Goal: Task Accomplishment & Management: Manage account settings

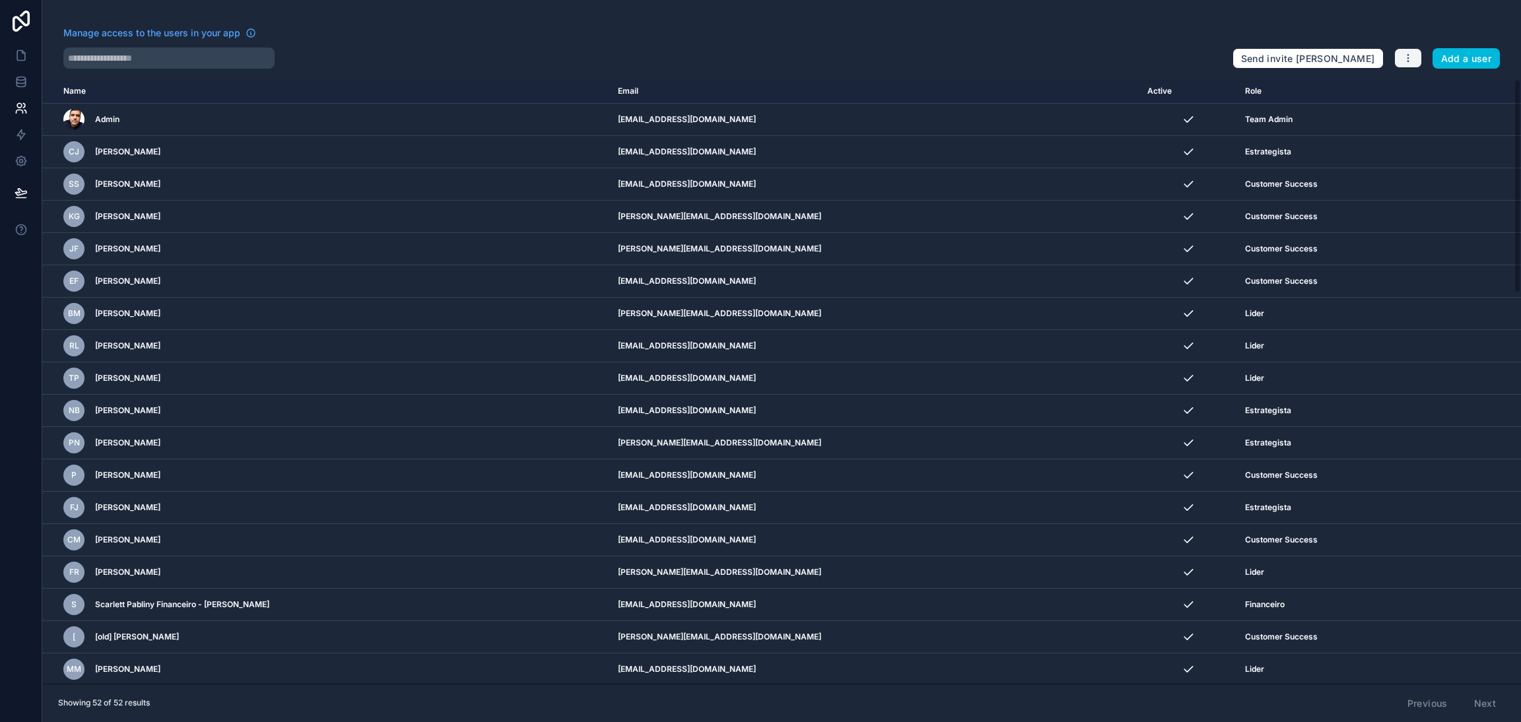
click at [1403, 59] on icon "button" at bounding box center [1408, 58] width 11 height 11
click at [945, 63] on div at bounding box center [642, 58] width 1158 height 21
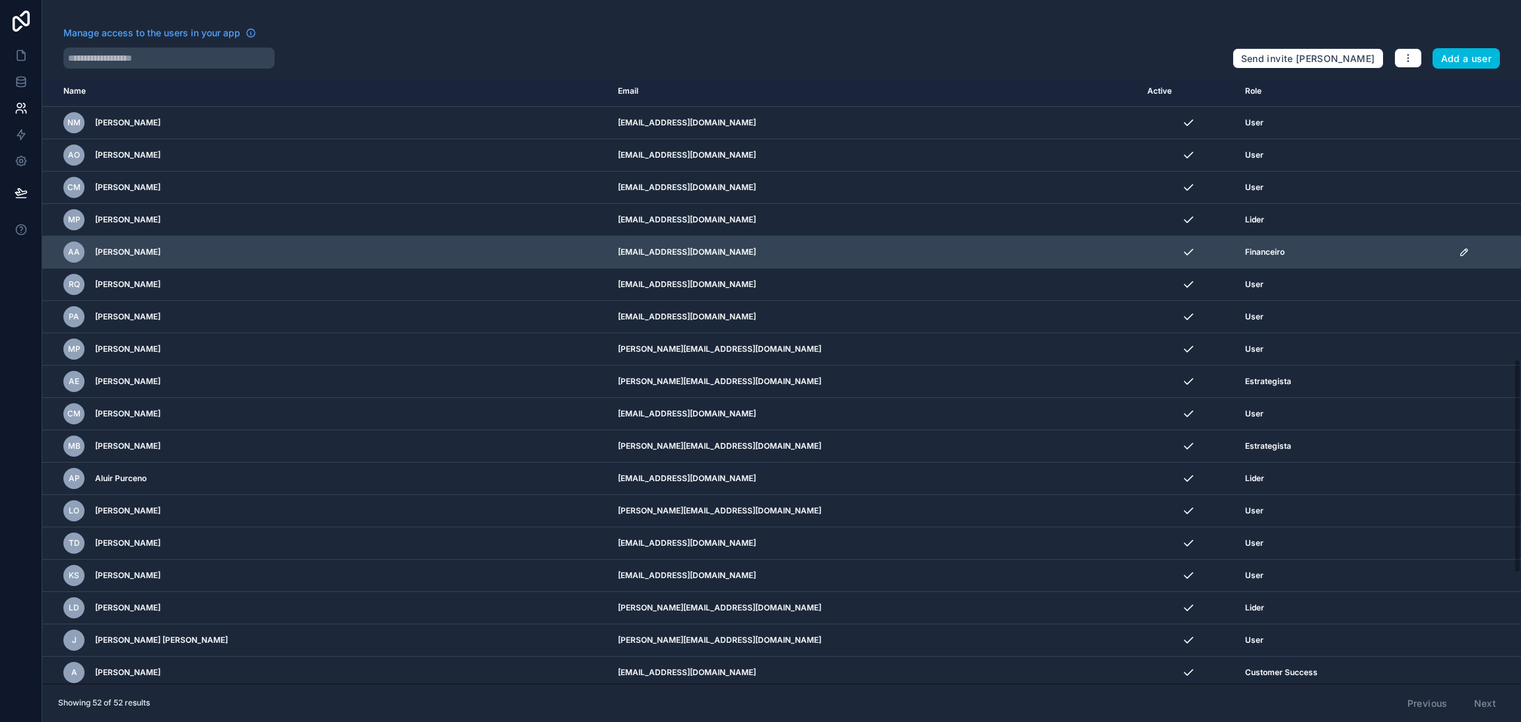
scroll to position [792, 0]
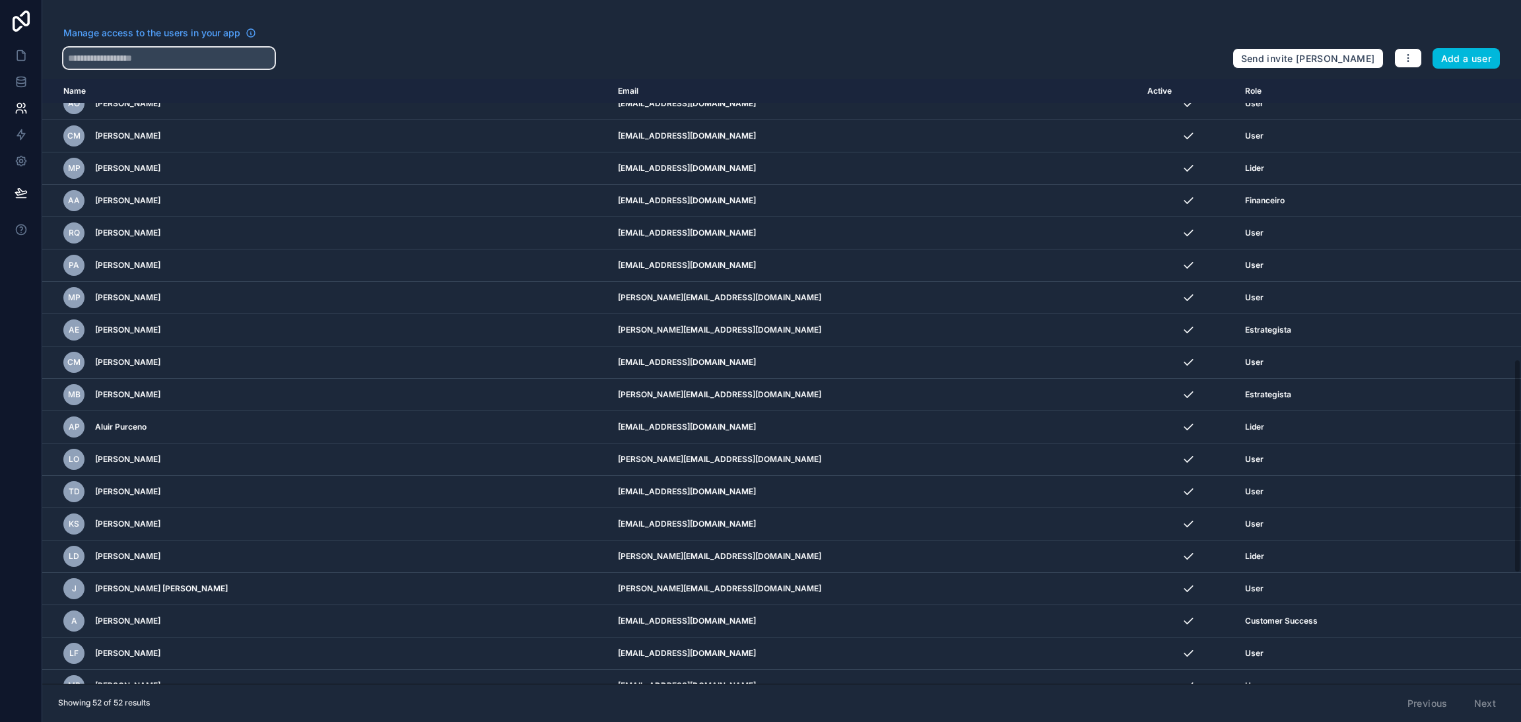
click at [137, 55] on input "text" at bounding box center [168, 58] width 211 height 21
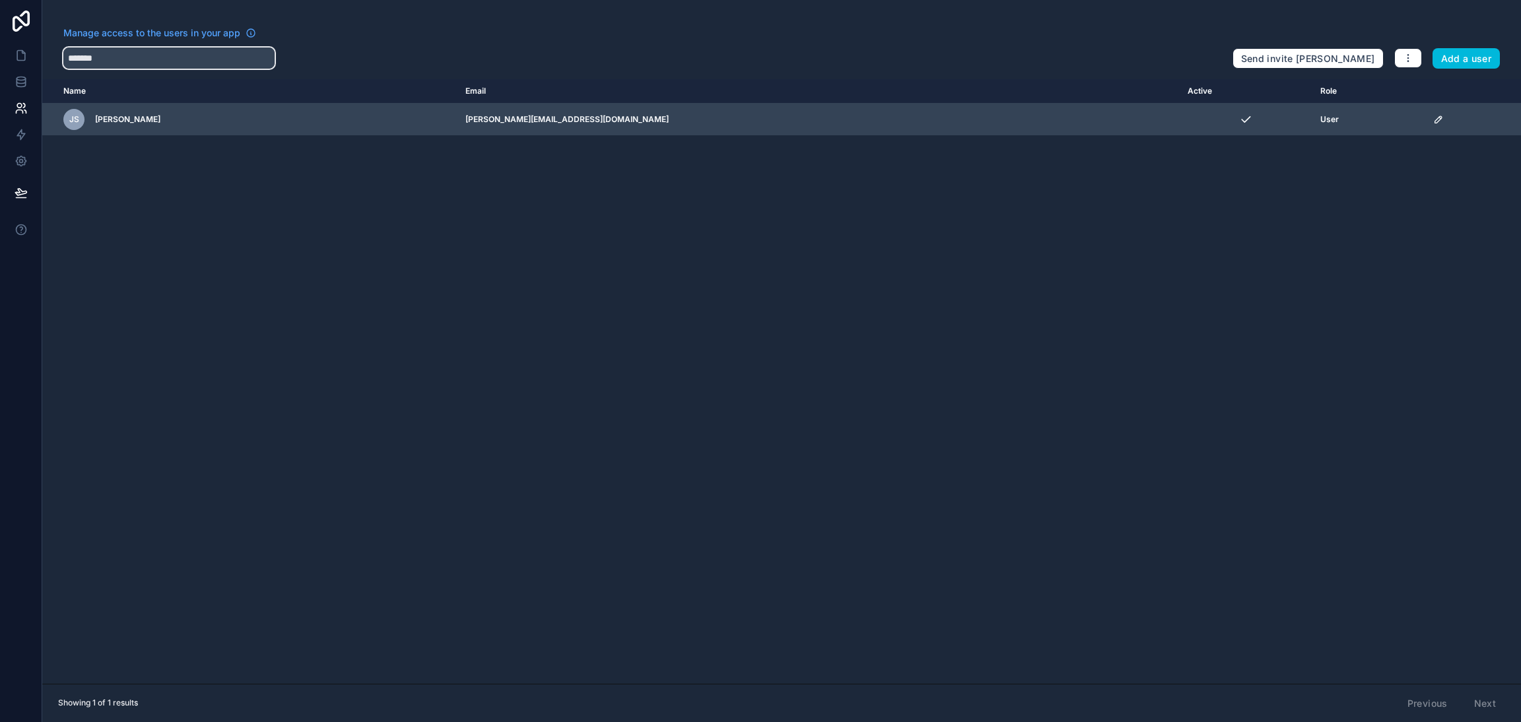
type input "*******"
click at [1433, 116] on icon "scrollable content" at bounding box center [1438, 119] width 11 height 11
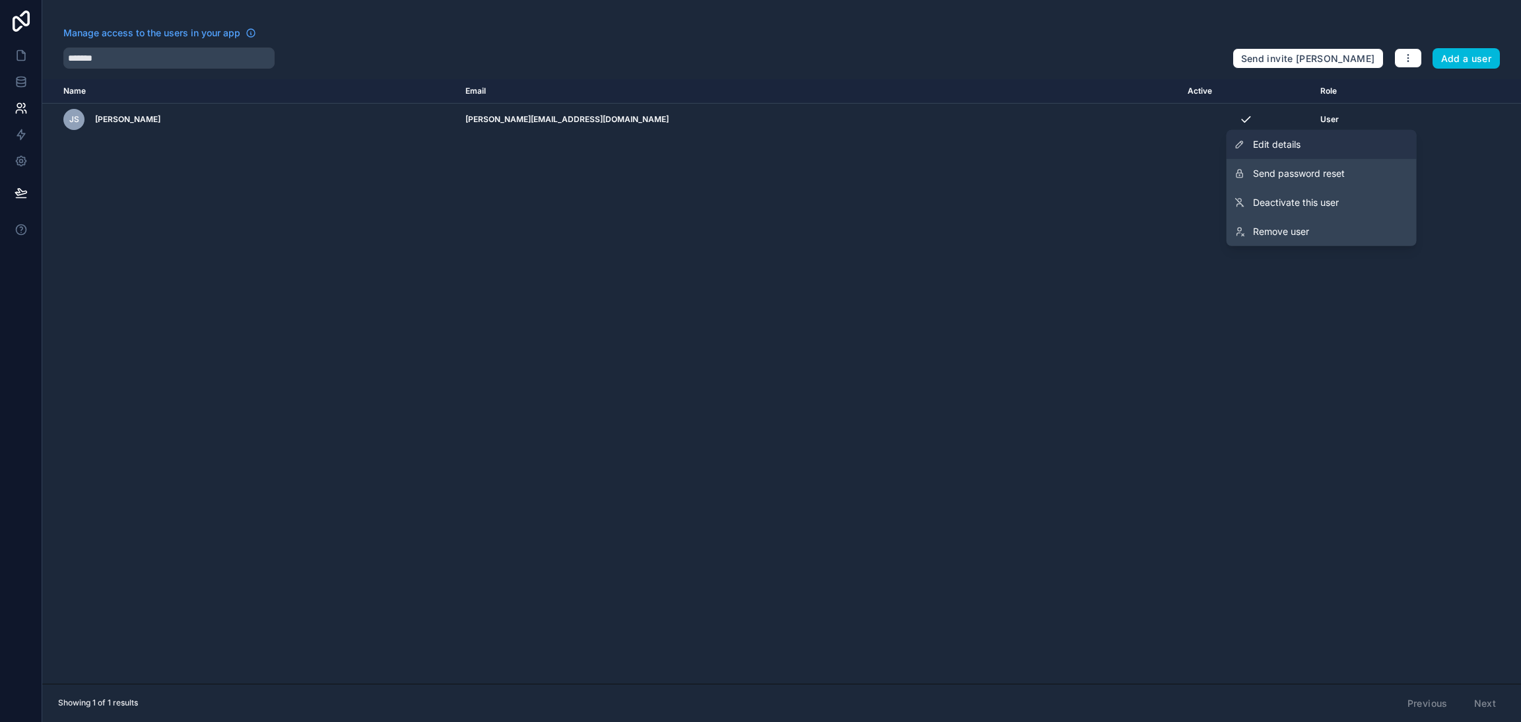
click at [1345, 136] on link "Edit details" at bounding box center [1321, 144] width 190 height 29
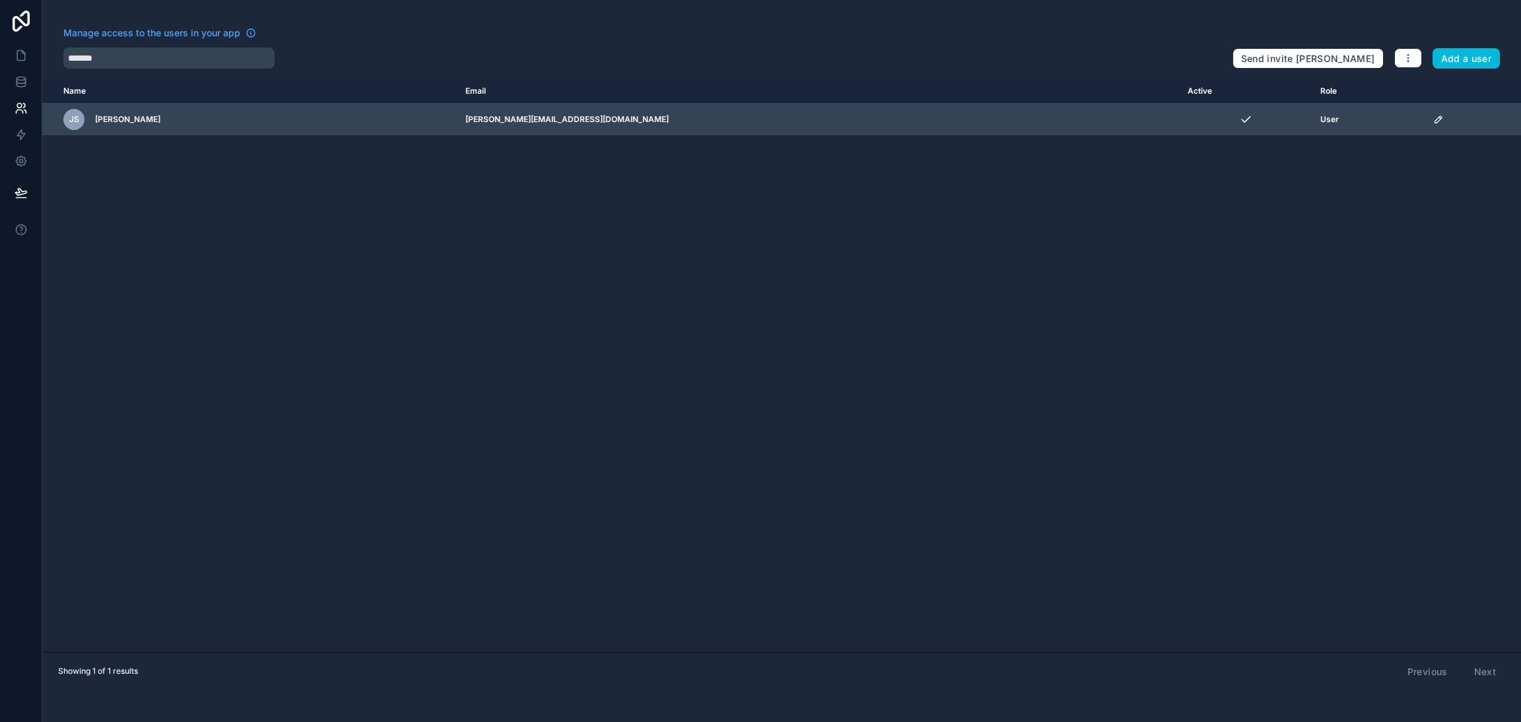
click at [1320, 114] on span "User" at bounding box center [1329, 119] width 18 height 11
click at [1433, 123] on icon "scrollable content" at bounding box center [1438, 119] width 11 height 11
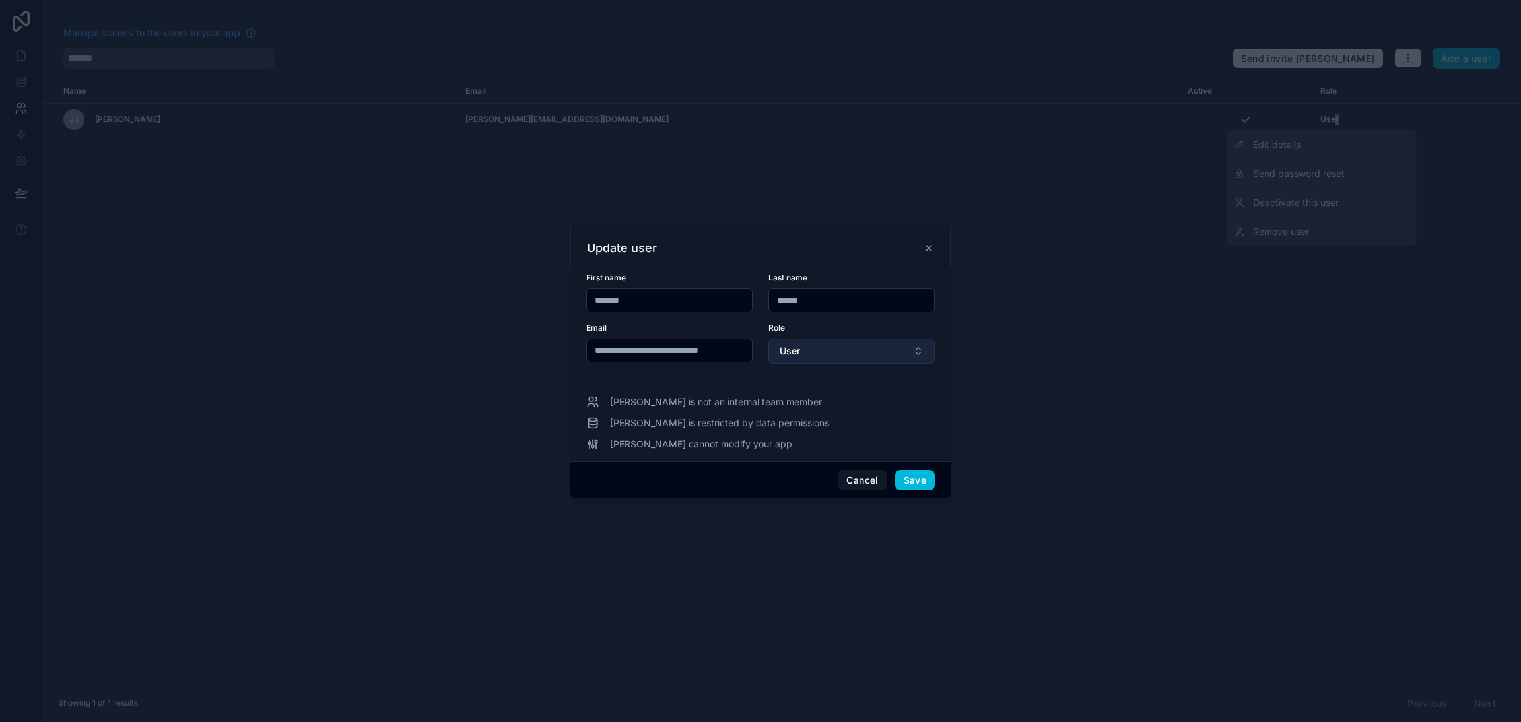
click at [826, 344] on button "User" at bounding box center [851, 351] width 166 height 25
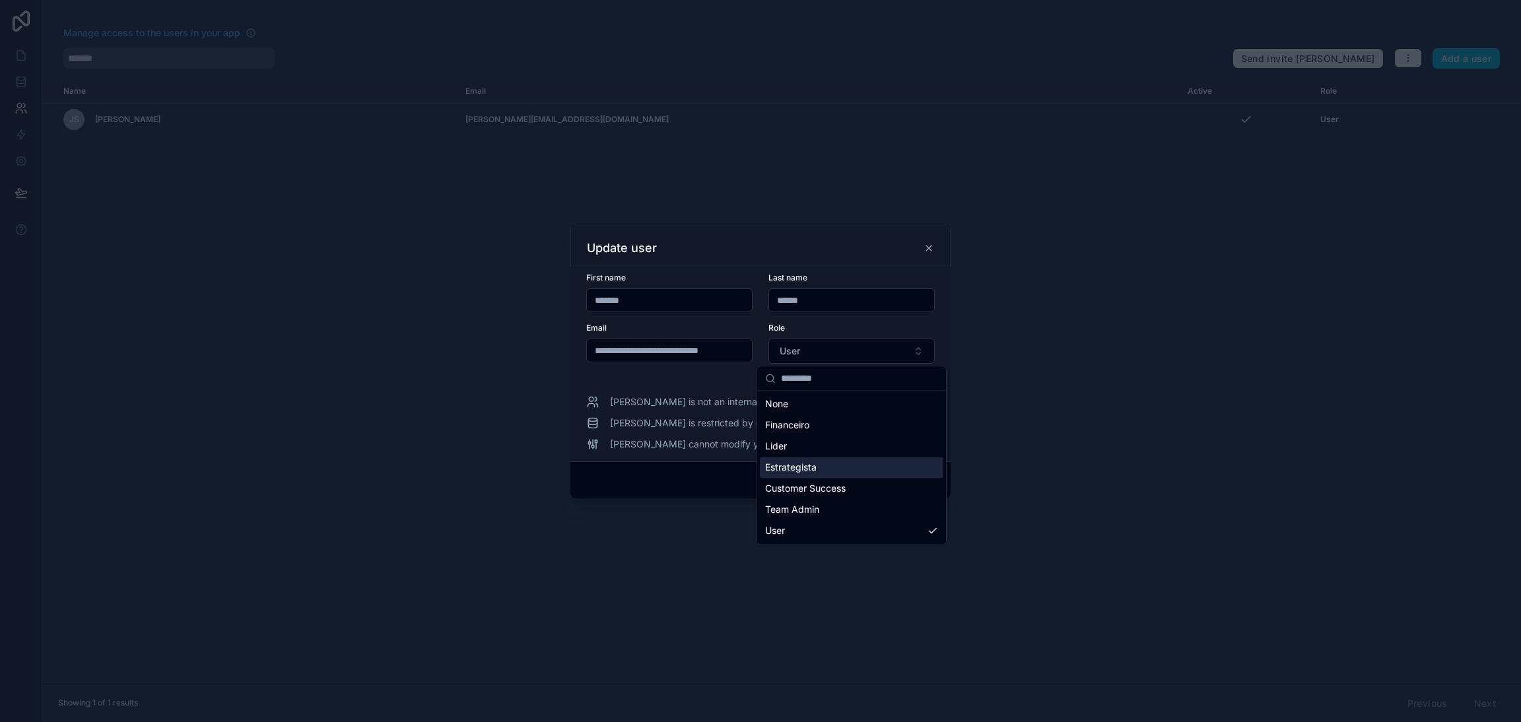
click at [805, 473] on span "Estrategista" at bounding box center [790, 467] width 51 height 13
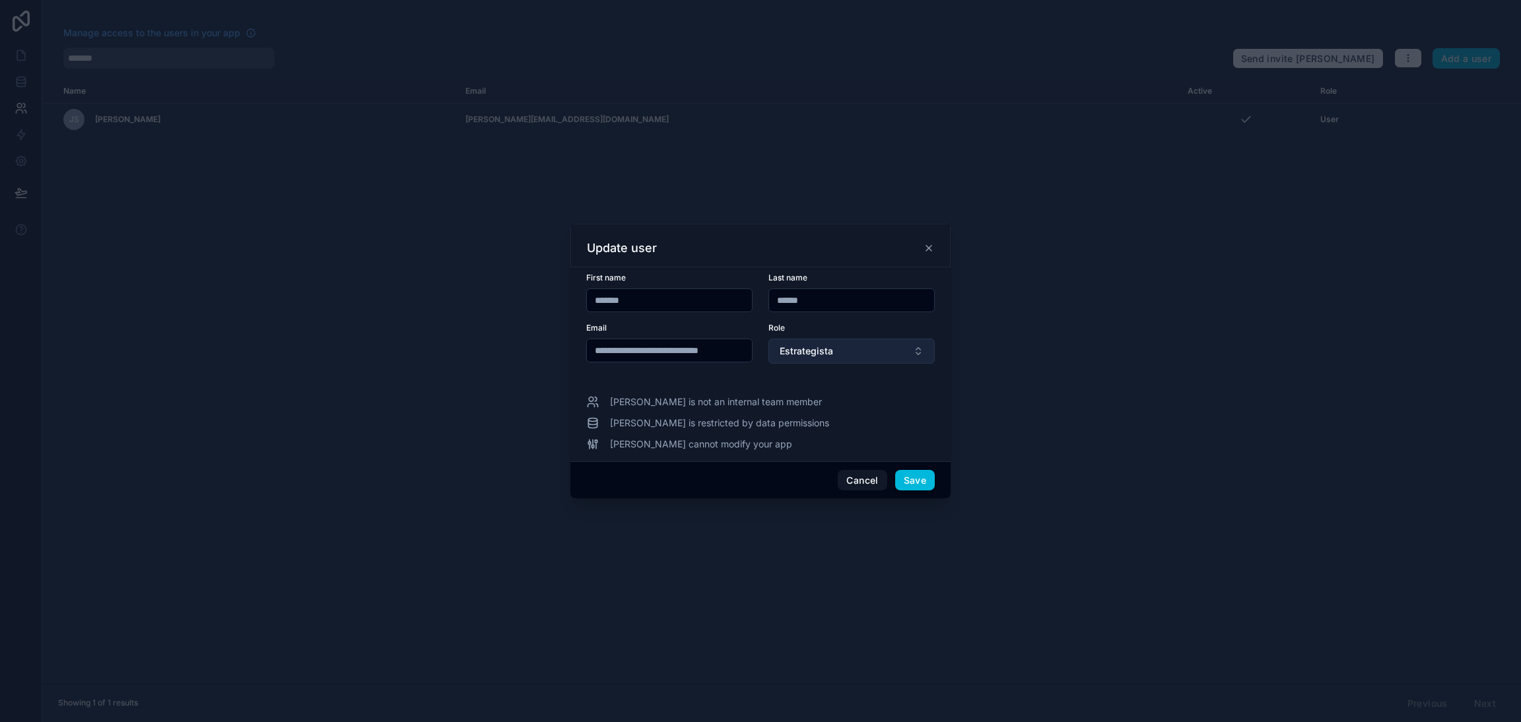
click at [858, 354] on button "Estrategista" at bounding box center [851, 351] width 166 height 25
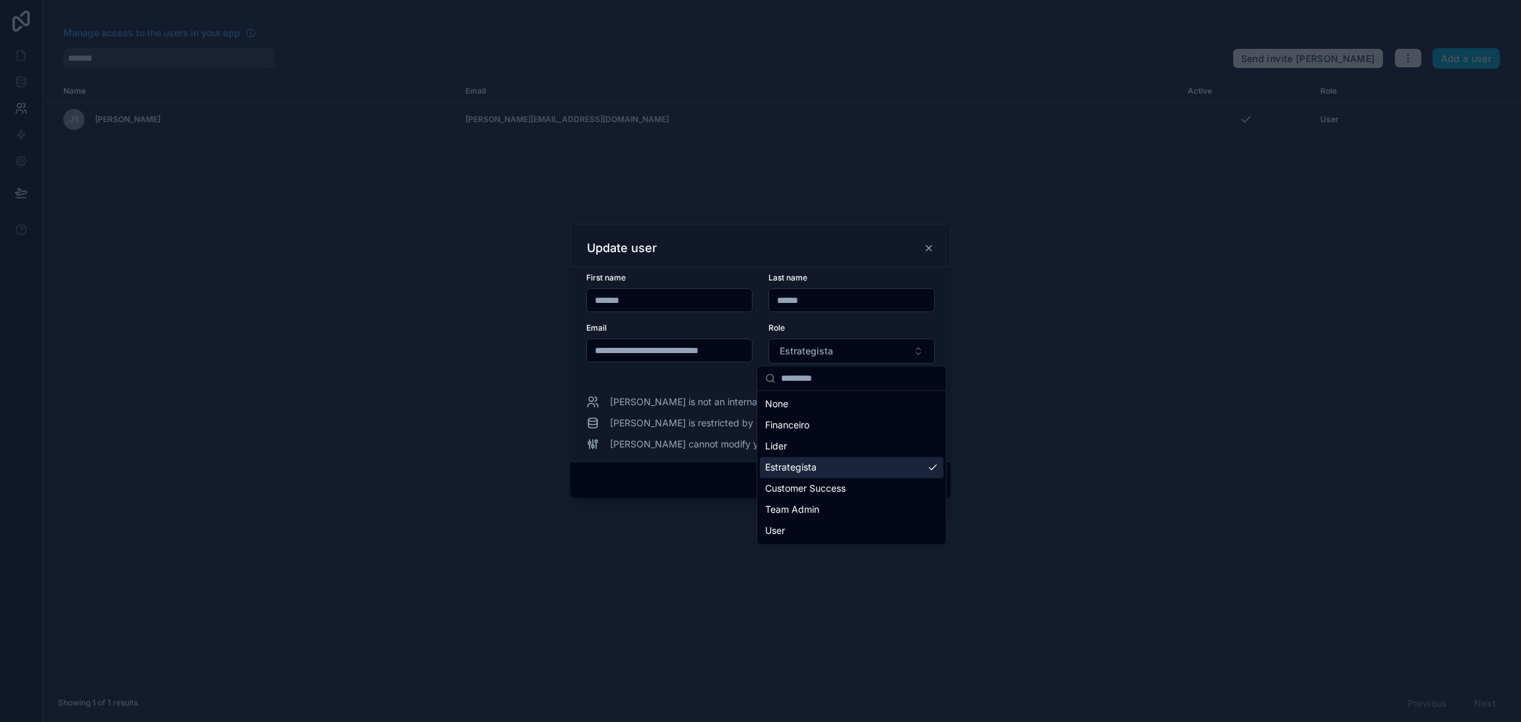
click at [823, 467] on div "Estrategista" at bounding box center [851, 467] width 183 height 21
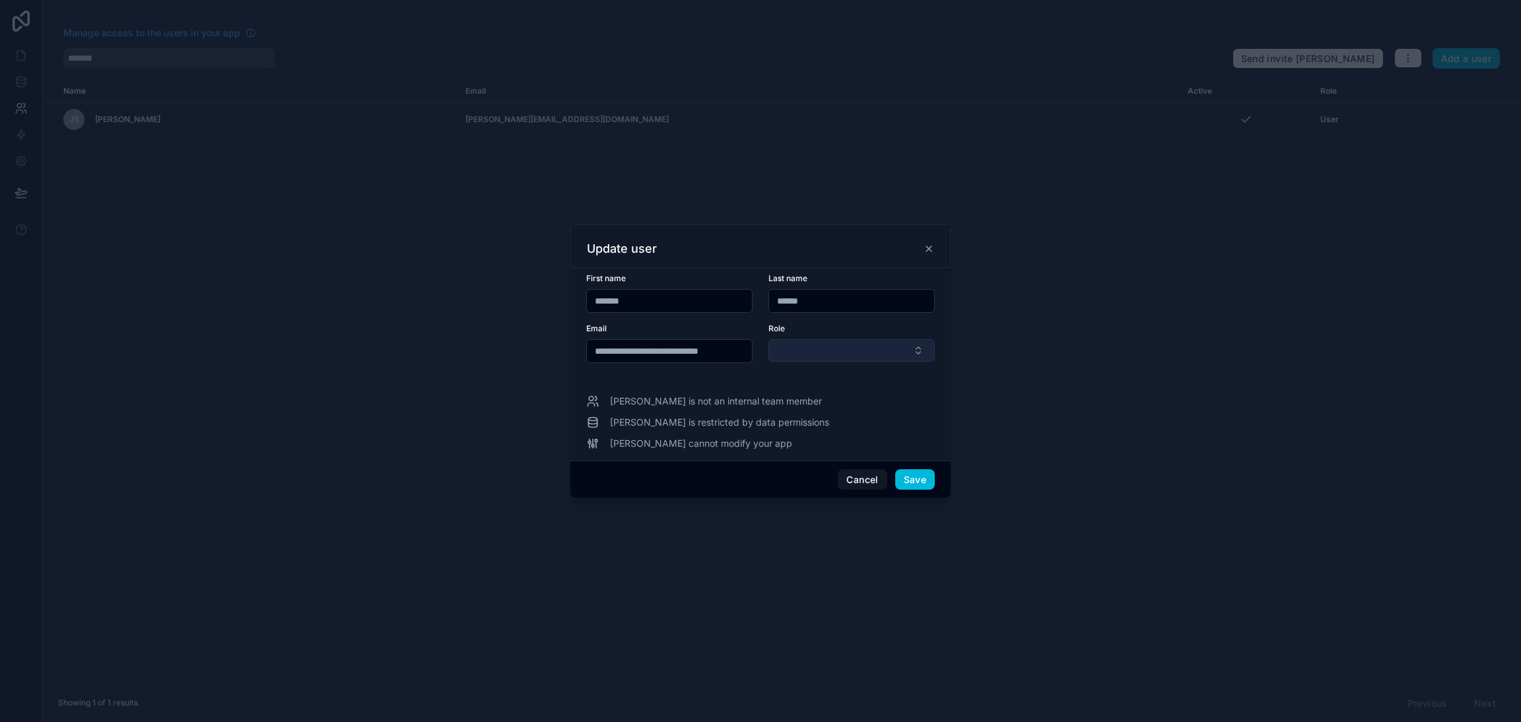
click at [843, 358] on button "Select Button" at bounding box center [851, 350] width 166 height 22
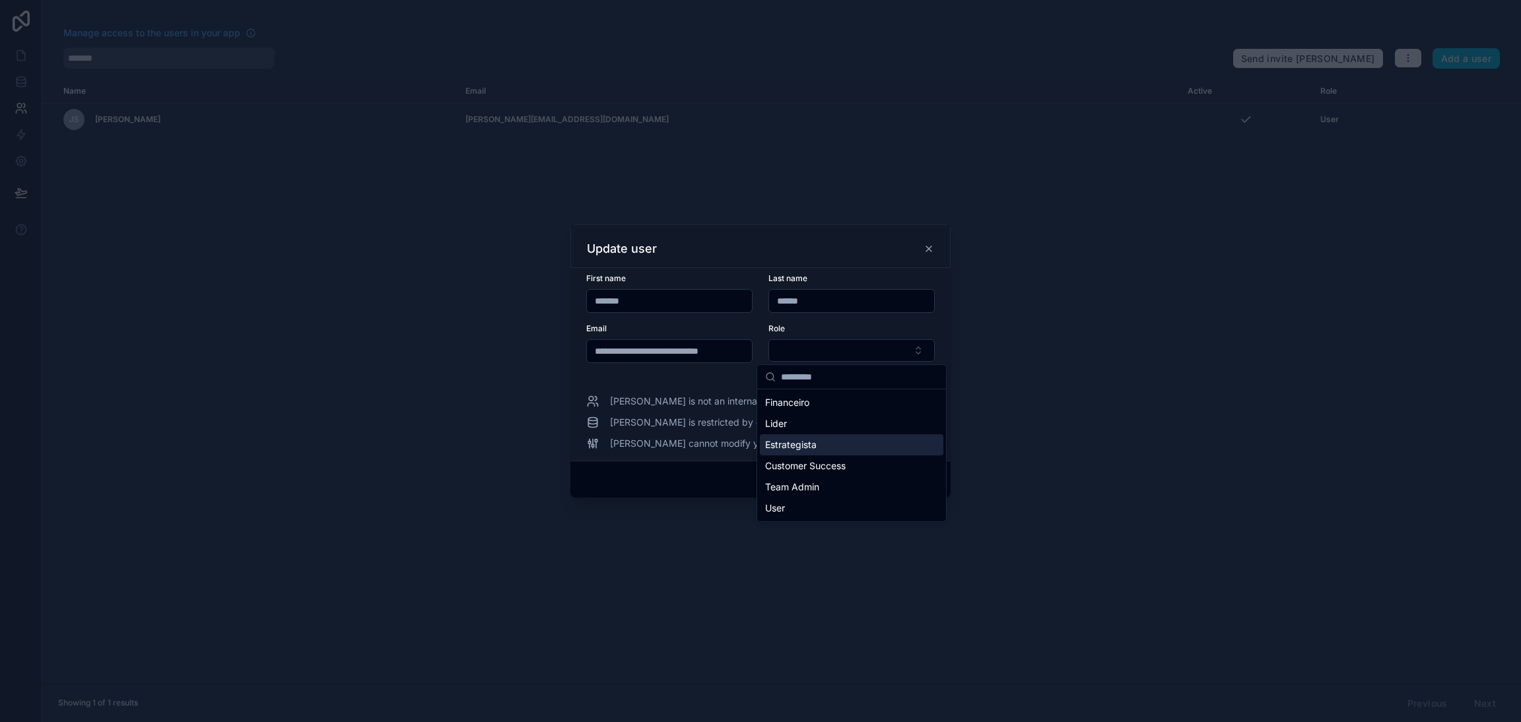
click at [831, 449] on div "Estrategista" at bounding box center [851, 444] width 183 height 21
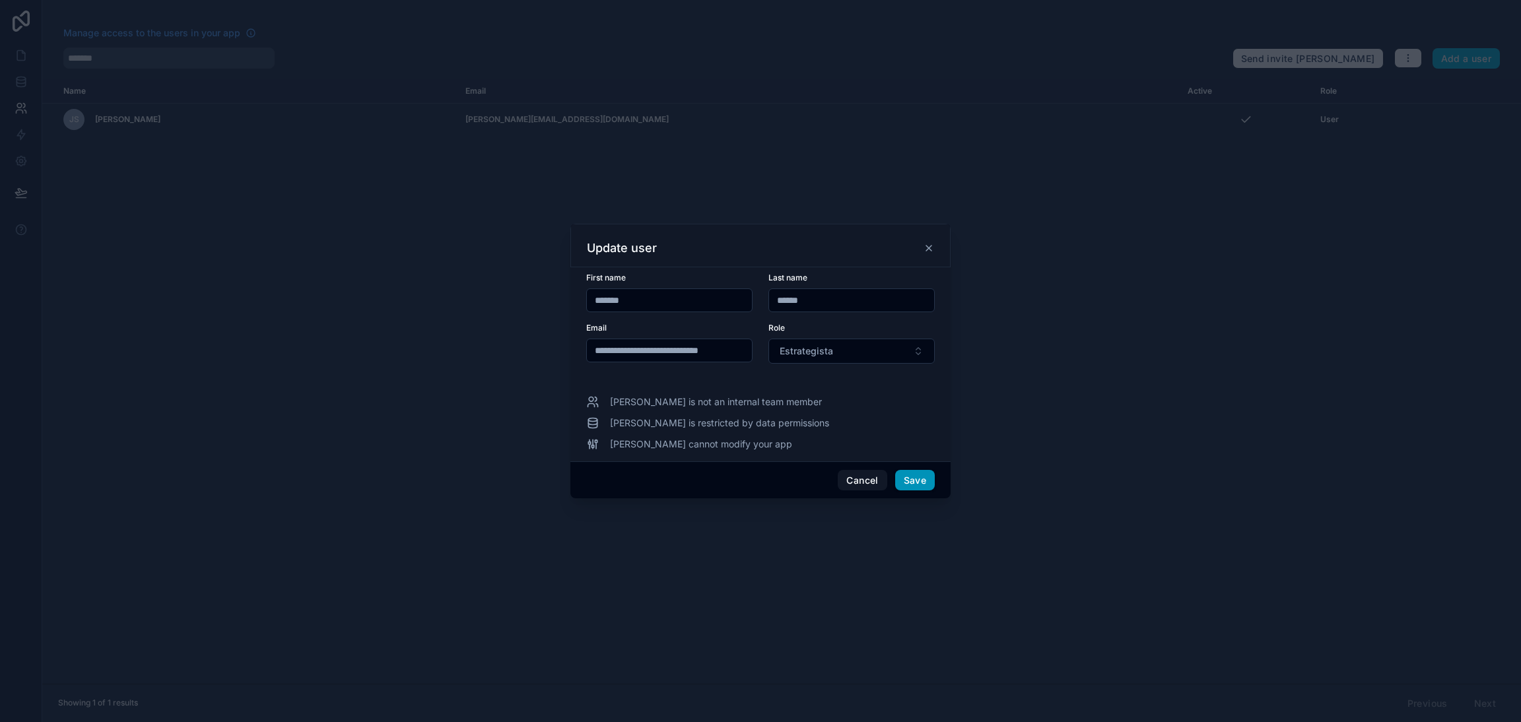
click at [913, 479] on button "Save" at bounding box center [915, 480] width 40 height 21
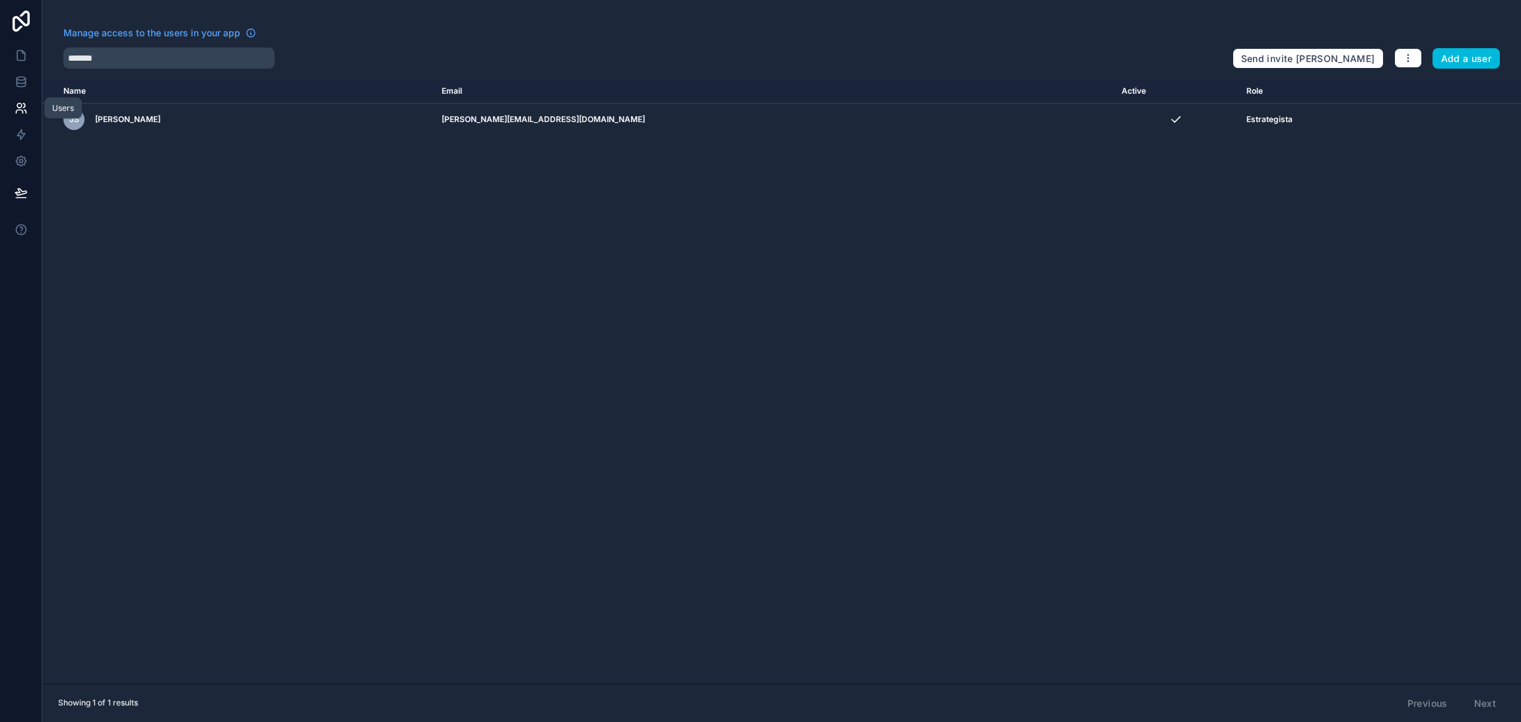
click at [20, 107] on icon at bounding box center [19, 106] width 5 height 5
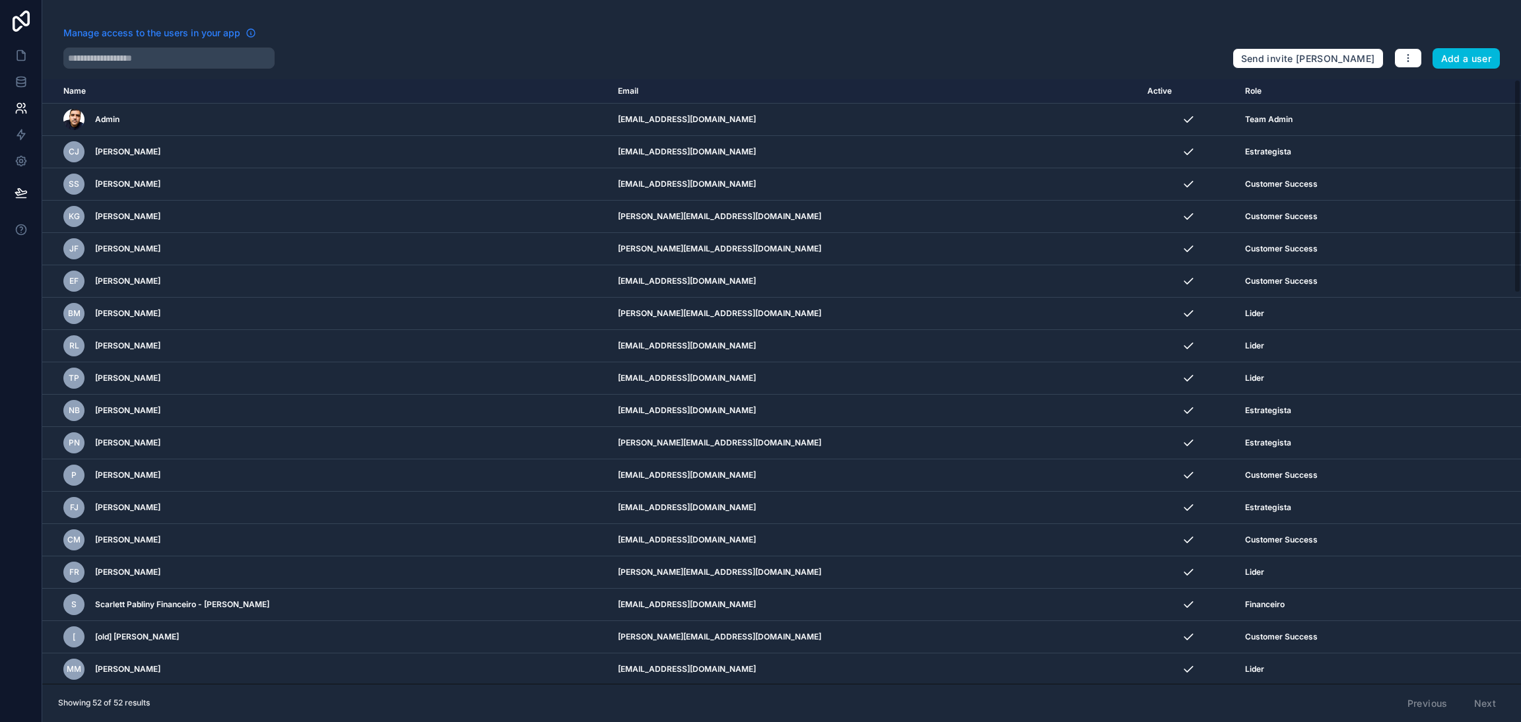
click at [250, 35] on icon at bounding box center [250, 34] width 1 height 2
click at [1399, 52] on button "button" at bounding box center [1408, 58] width 28 height 20
click at [1416, 81] on link "Manage roles" at bounding box center [1433, 89] width 83 height 21
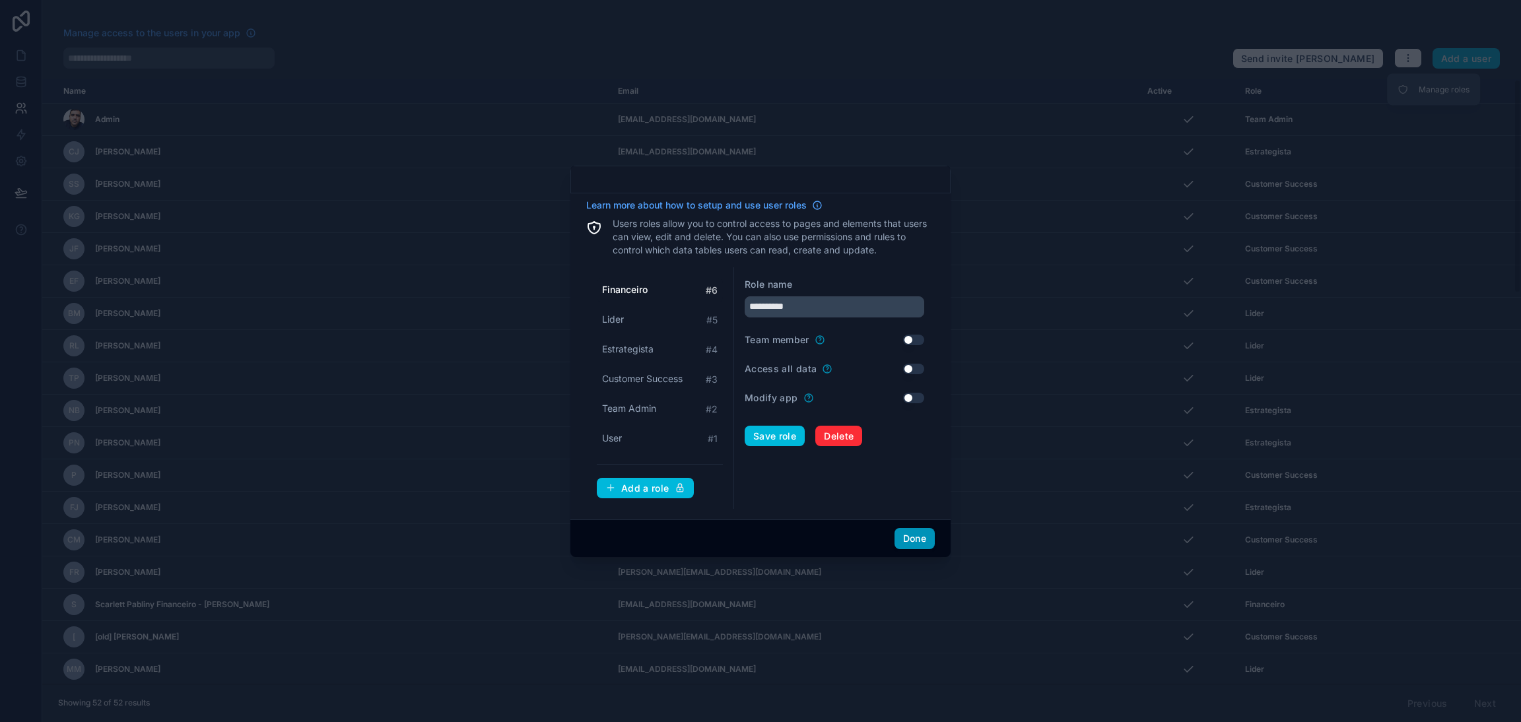
click at [910, 537] on button "Done" at bounding box center [914, 538] width 40 height 21
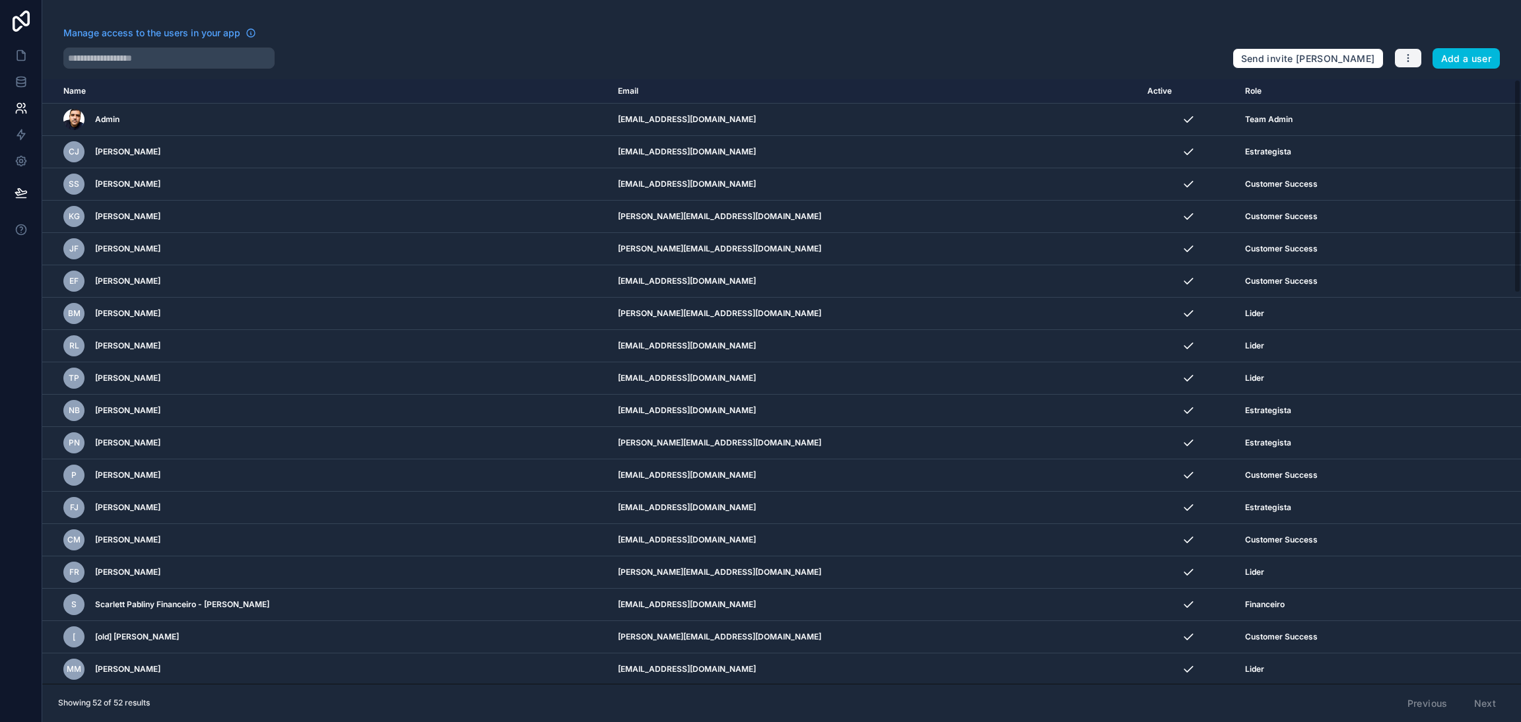
click at [1404, 56] on icon "button" at bounding box center [1408, 58] width 11 height 11
click at [1405, 84] on icon at bounding box center [1402, 89] width 11 height 11
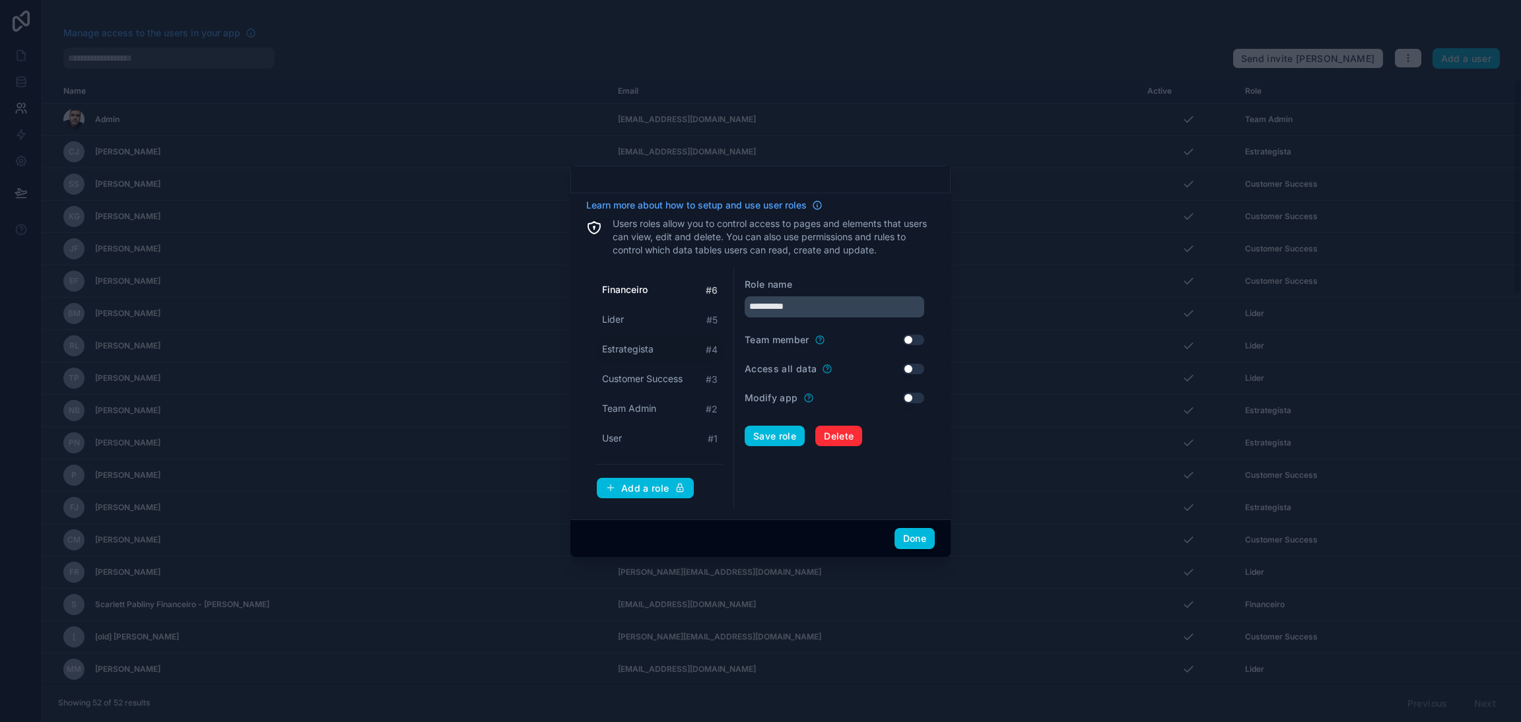
click at [658, 344] on div "Estrategista # 4" at bounding box center [660, 349] width 126 height 24
click at [664, 372] on span "Customer Success" at bounding box center [642, 378] width 81 height 13
click at [663, 352] on div "Estrategista # 4" at bounding box center [660, 349] width 126 height 24
click at [639, 402] on span "Team Admin" at bounding box center [629, 408] width 54 height 13
click at [633, 432] on div "User # 1" at bounding box center [660, 438] width 126 height 24
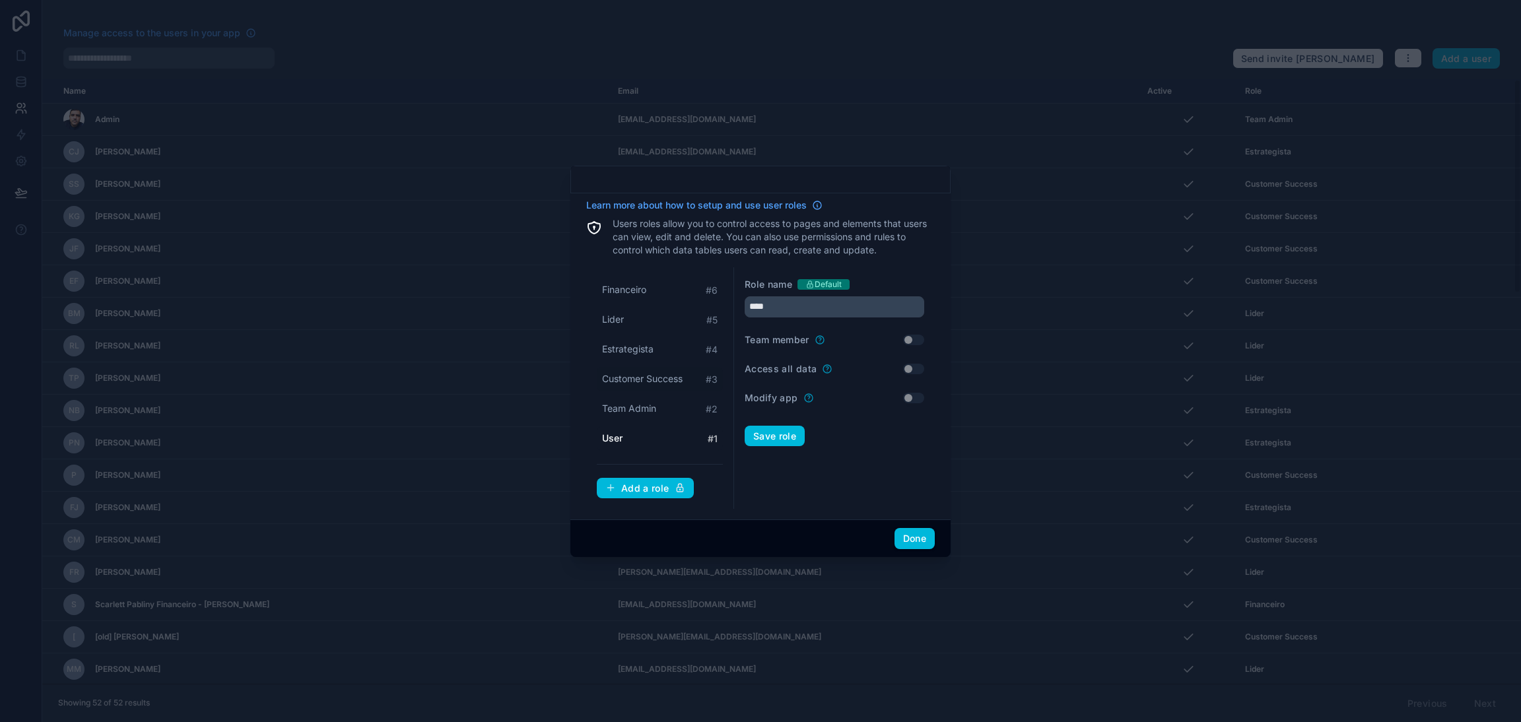
click at [642, 383] on span "Customer Success" at bounding box center [642, 378] width 81 height 13
click at [647, 354] on span "Estrategista" at bounding box center [627, 349] width 51 height 13
click at [649, 331] on div "Lider # 5" at bounding box center [660, 320] width 126 height 24
click at [641, 288] on span "Financeiro" at bounding box center [624, 289] width 44 height 13
type input "**********"
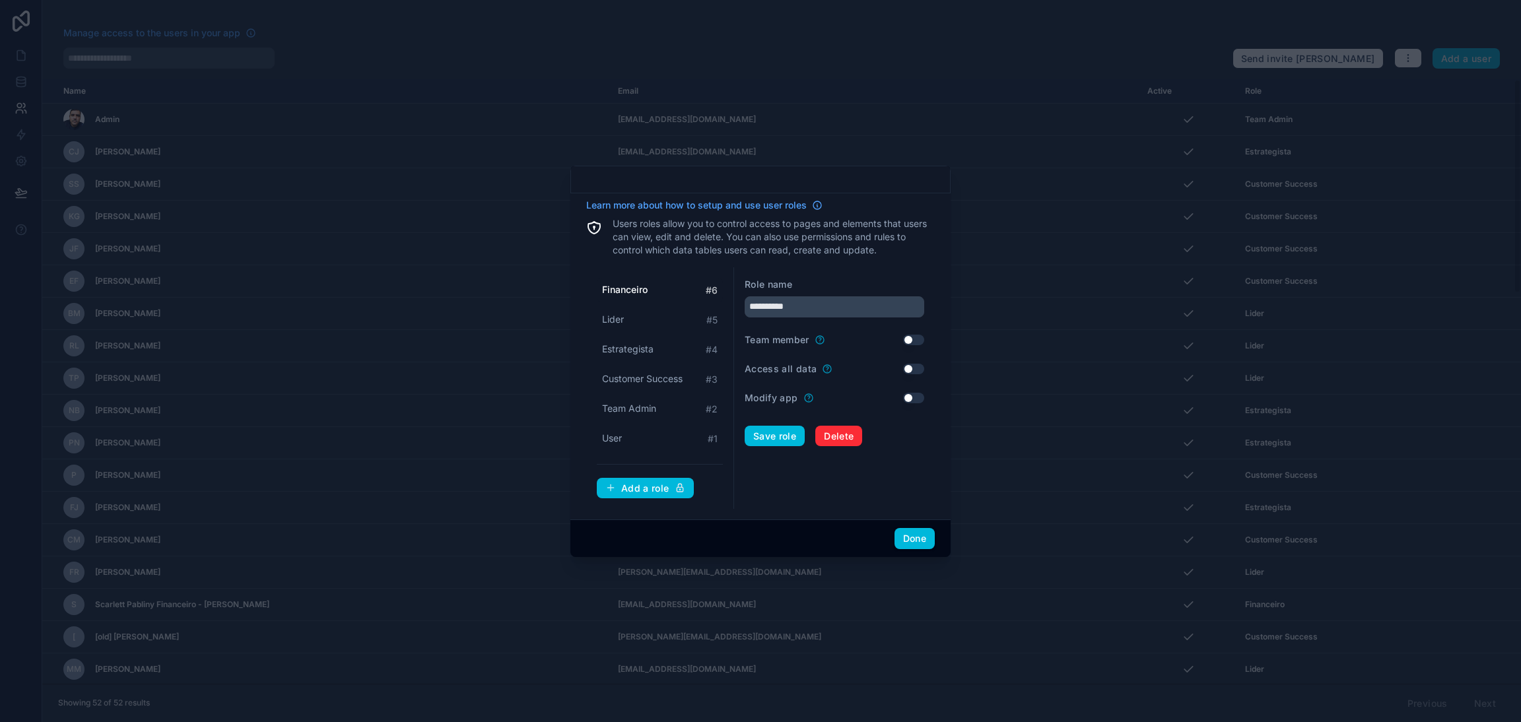
click at [1031, 323] on div at bounding box center [760, 361] width 1521 height 722
click at [909, 538] on button "Done" at bounding box center [914, 538] width 40 height 21
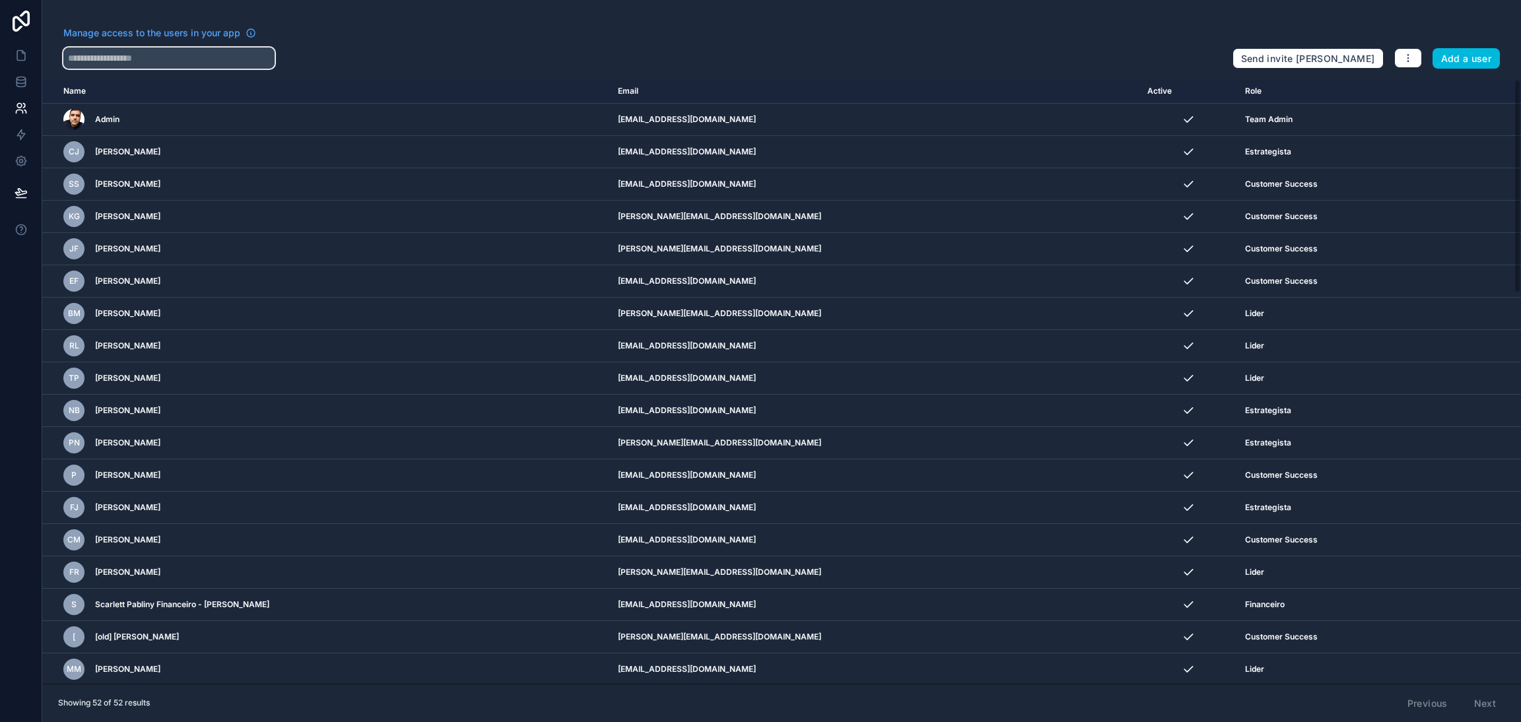
click at [220, 60] on input "text" at bounding box center [168, 58] width 211 height 21
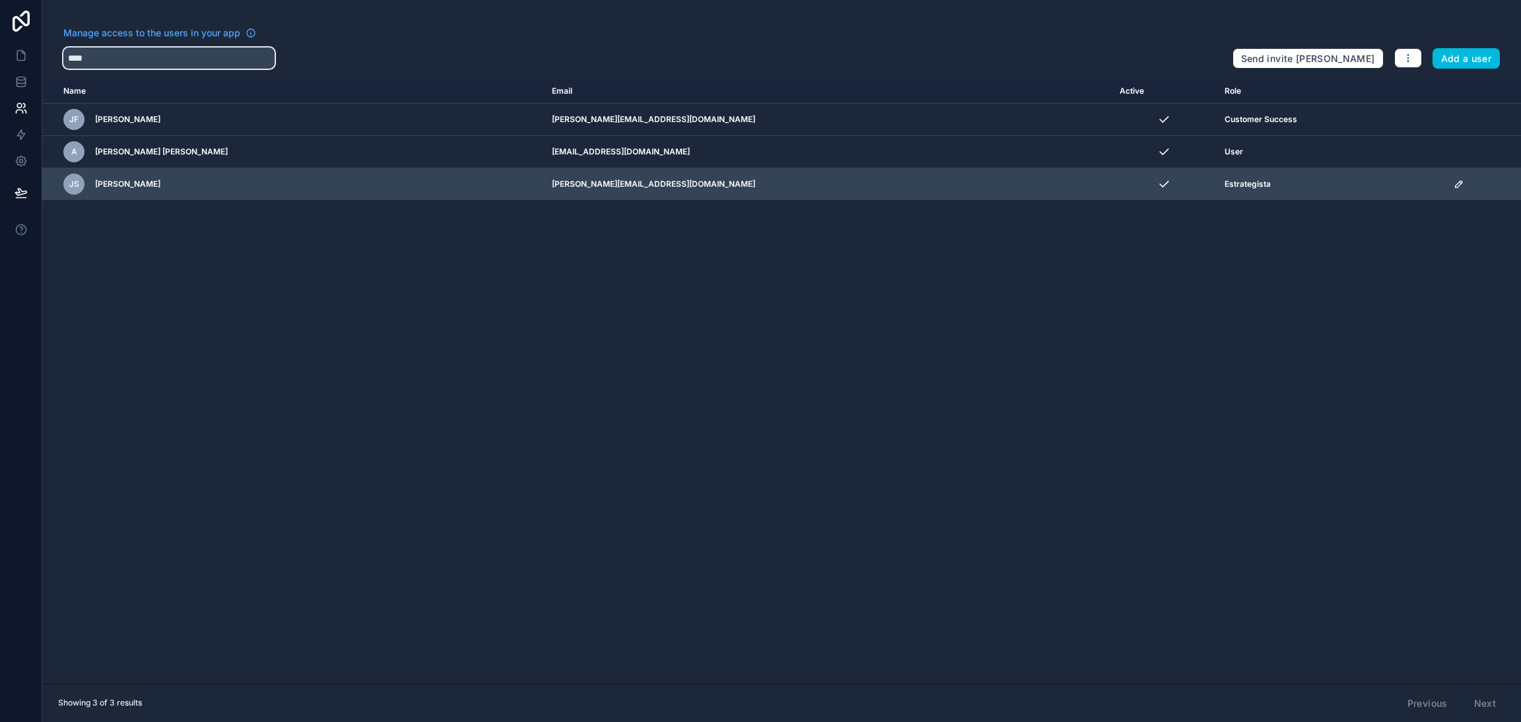
type input "****"
click at [1453, 183] on icon "scrollable content" at bounding box center [1458, 184] width 11 height 11
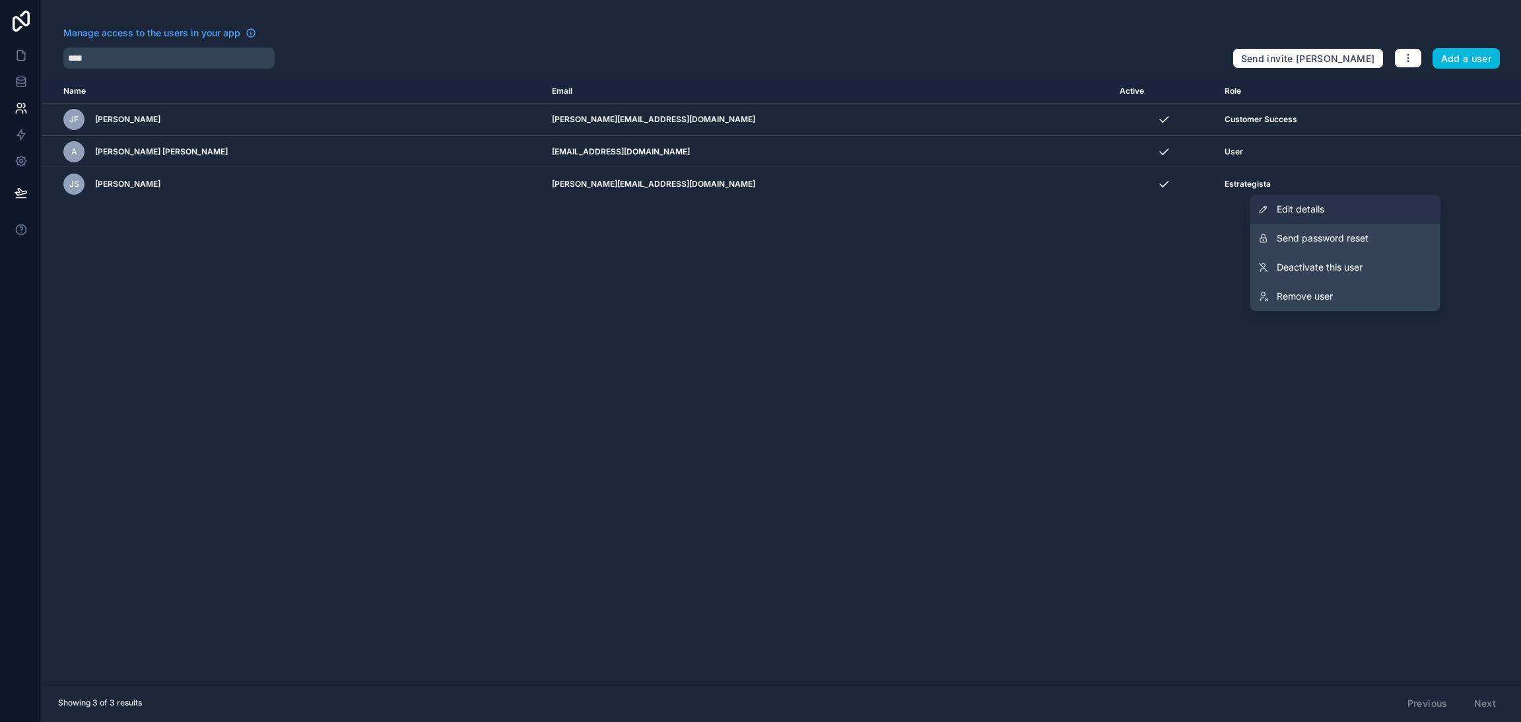
click at [1304, 210] on span "Edit details" at bounding box center [1301, 209] width 48 height 13
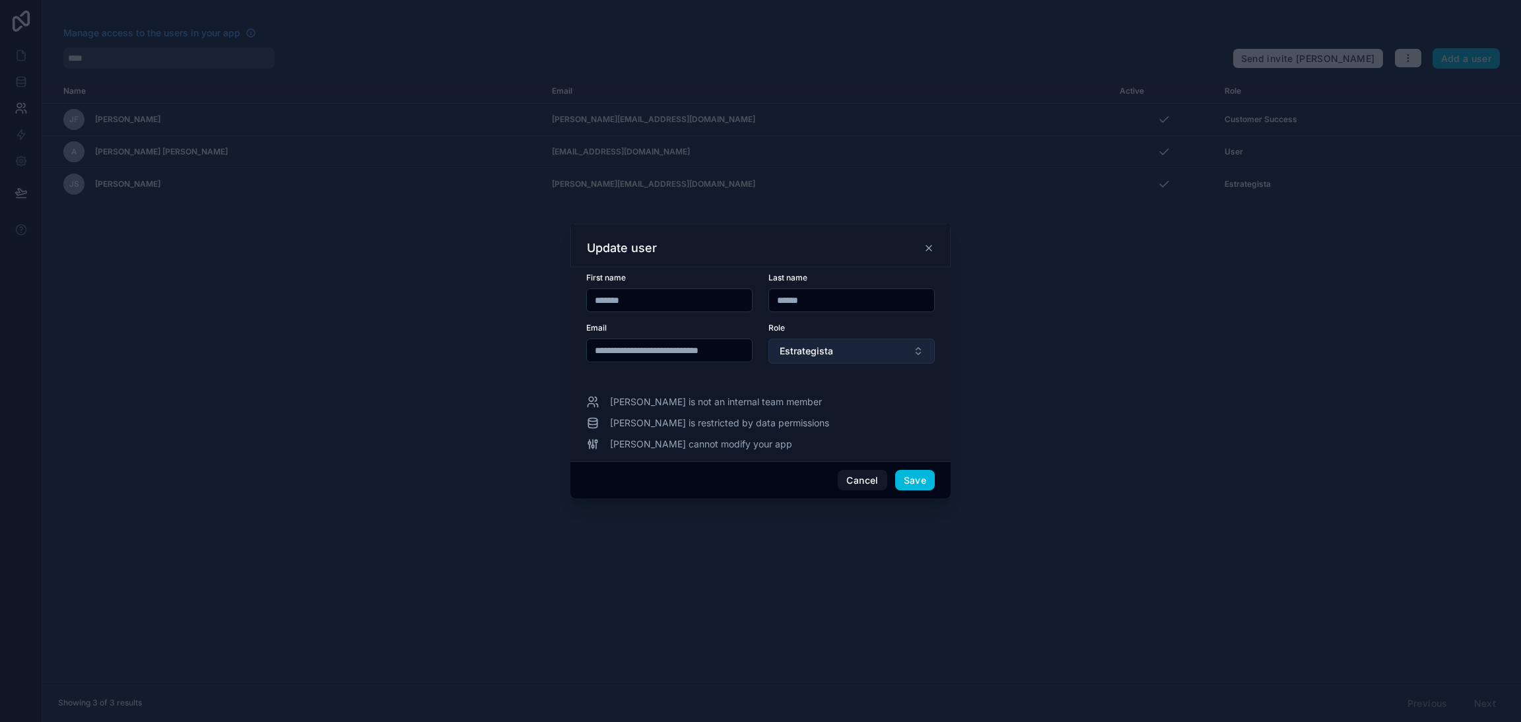
click at [844, 352] on button "Estrategista" at bounding box center [851, 351] width 166 height 25
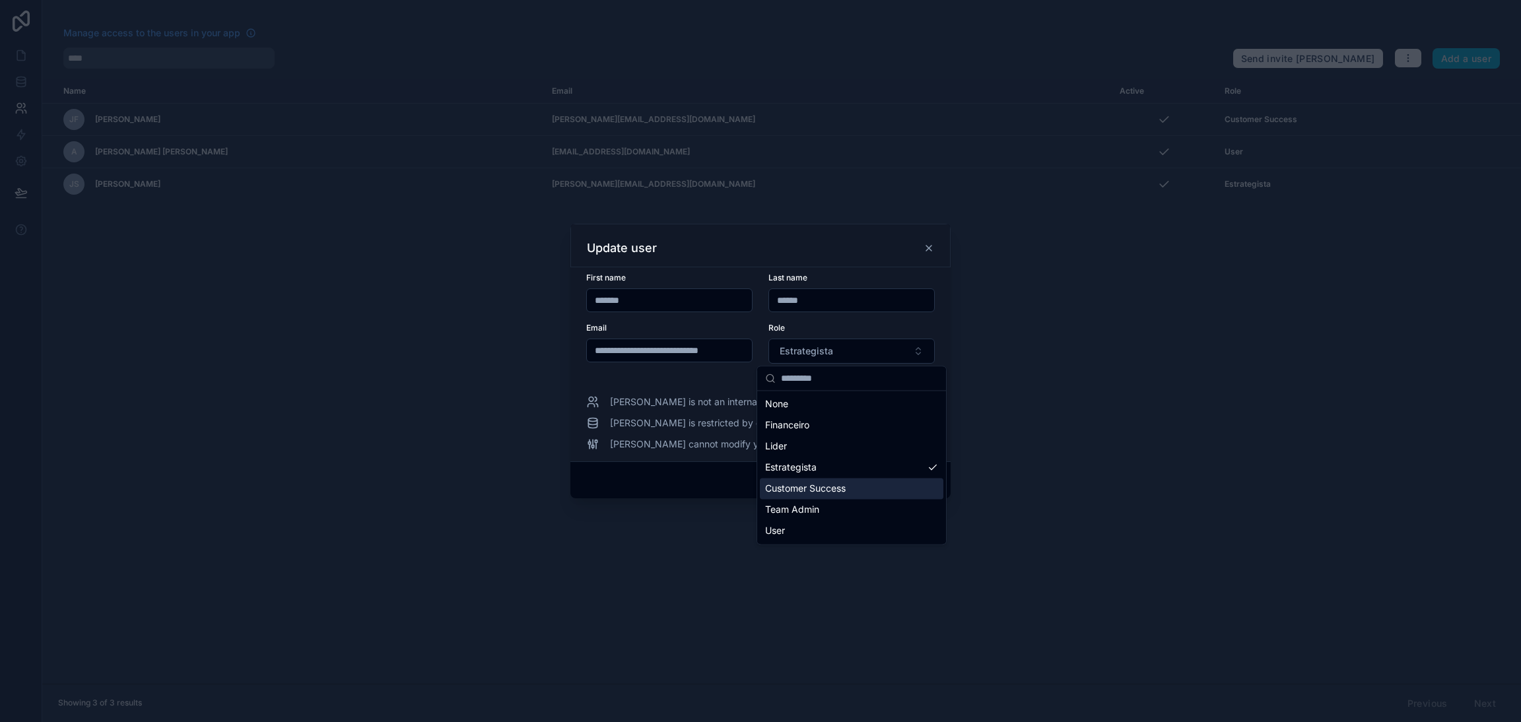
click at [818, 490] on span "Customer Success" at bounding box center [805, 488] width 81 height 13
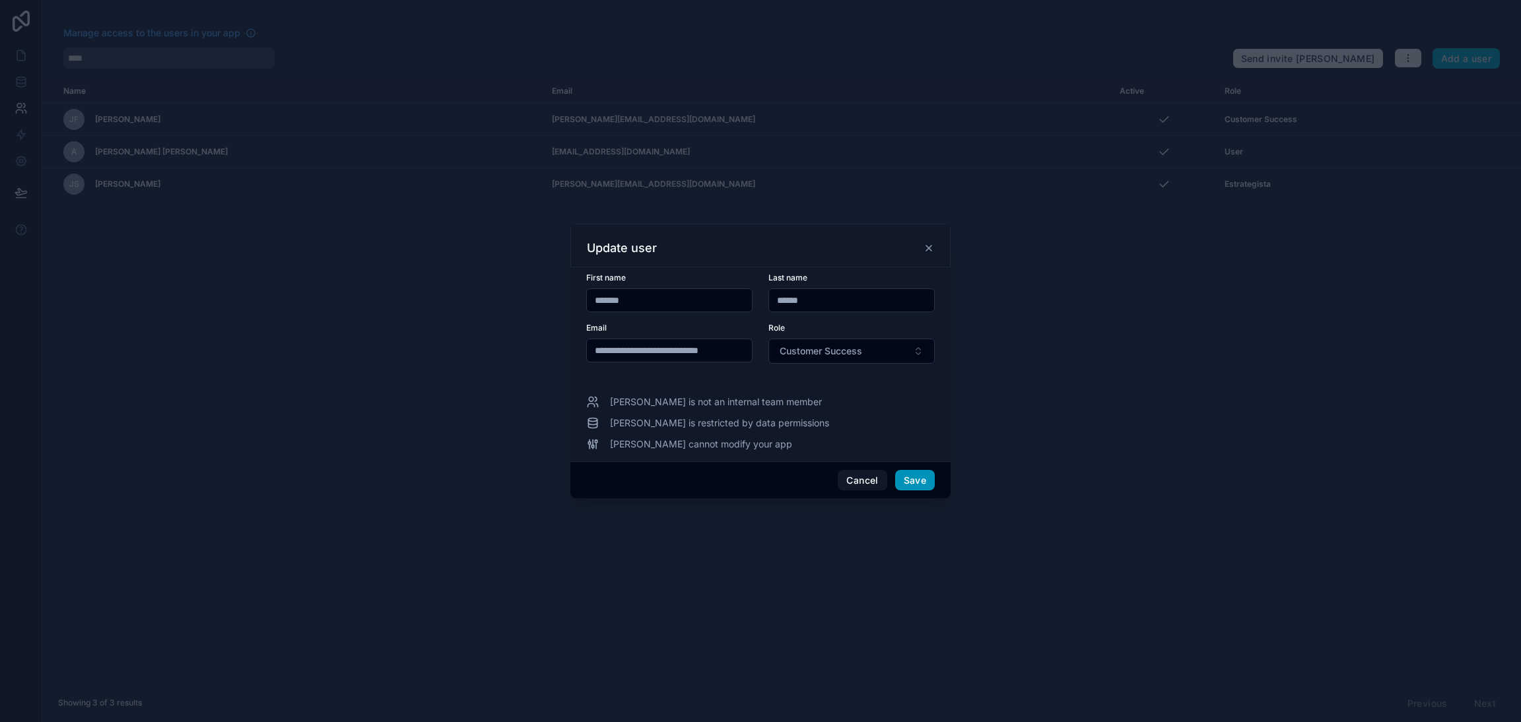
click at [912, 486] on button "Save" at bounding box center [915, 480] width 40 height 21
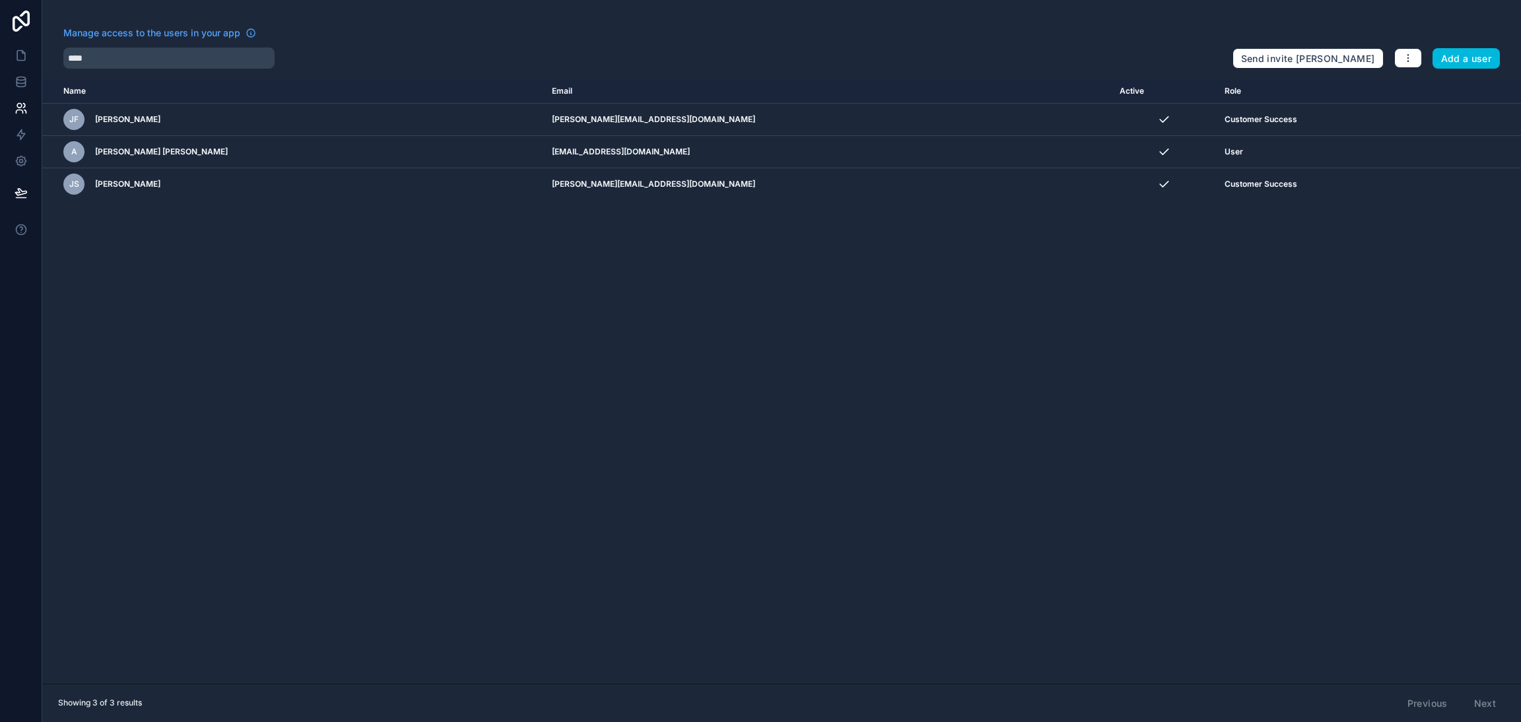
click at [950, 437] on div "Name Email Active Role [DOMAIN_NAME] [PERSON_NAME] [PERSON_NAME][EMAIL_ADDRESS]…" at bounding box center [781, 381] width 1479 height 605
